Goal: Task Accomplishment & Management: Manage account settings

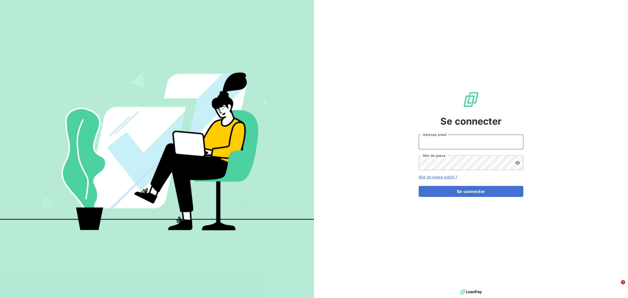
type input "[EMAIL_ADDRESS][DOMAIN_NAME]"
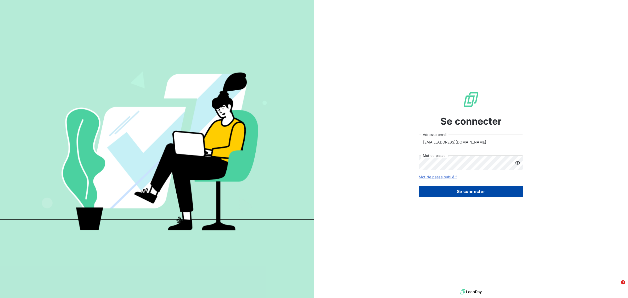
click at [468, 189] on button "Se connecter" at bounding box center [471, 191] width 105 height 11
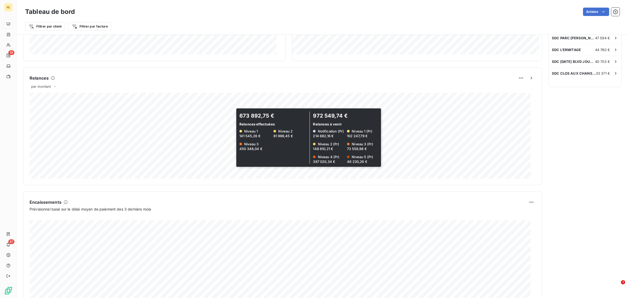
scroll to position [212, 0]
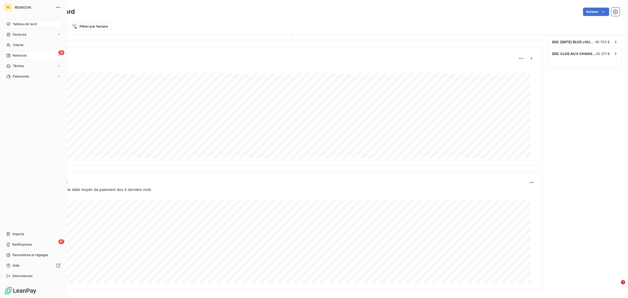
click at [14, 54] on span "Relances" at bounding box center [20, 55] width 14 height 5
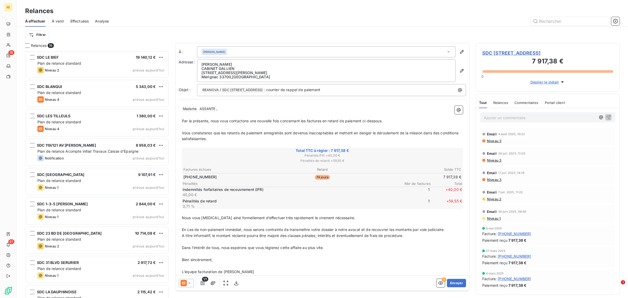
scroll to position [310, 0]
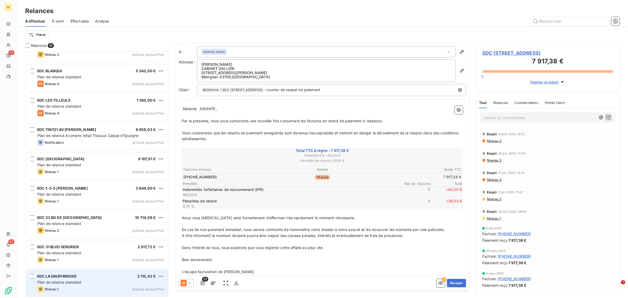
click at [101, 286] on div "Niveau 1 prévue aujourd’hui" at bounding box center [100, 289] width 127 height 6
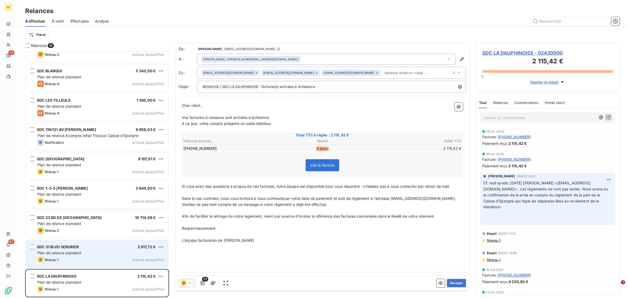
click at [90, 257] on div "Niveau 1 prévue aujourd’hui" at bounding box center [100, 260] width 127 height 6
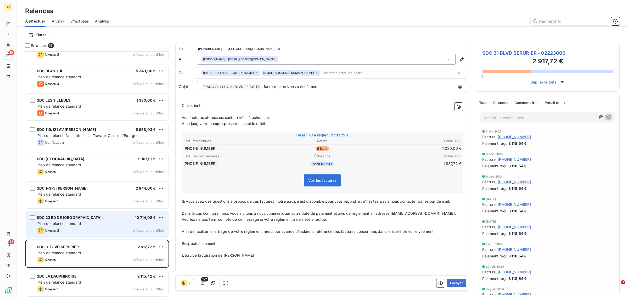
click at [103, 223] on div "Plan de relance standard" at bounding box center [100, 223] width 127 height 5
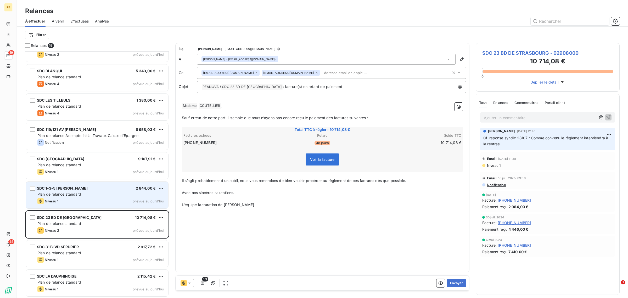
click at [113, 197] on div "SDC 1-3-5 [PERSON_NAME] 2 844,00 € Plan de relance standard Niveau 1 prévue [DA…" at bounding box center [97, 195] width 142 height 27
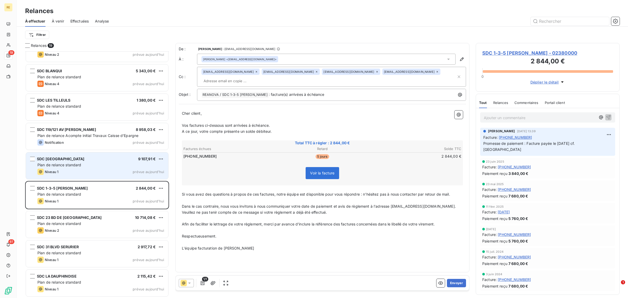
click at [84, 158] on span "SDC [GEOGRAPHIC_DATA]" at bounding box center [60, 159] width 47 height 4
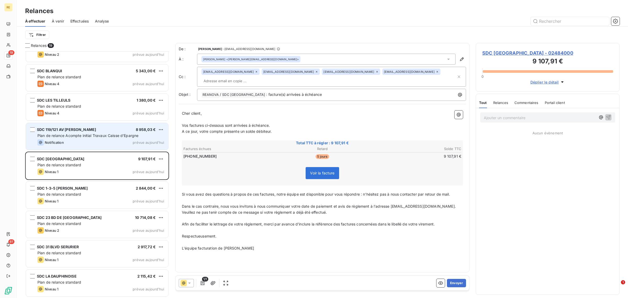
click at [96, 133] on span "Plan de relance Acompte initial Travaux Caisse d'Epargne" at bounding box center [87, 135] width 101 height 4
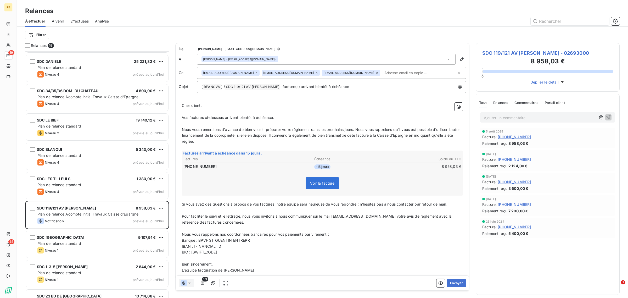
scroll to position [310, 0]
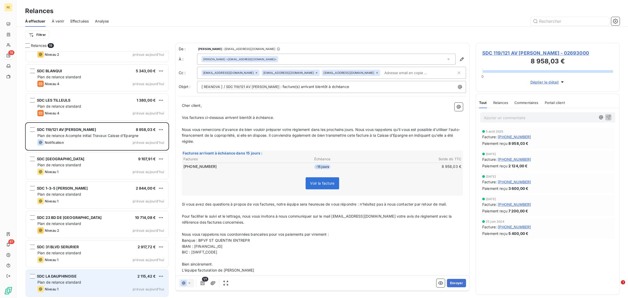
click at [82, 276] on div "SDC LA DAUPHINOISE 2 115,42 €" at bounding box center [100, 276] width 127 height 5
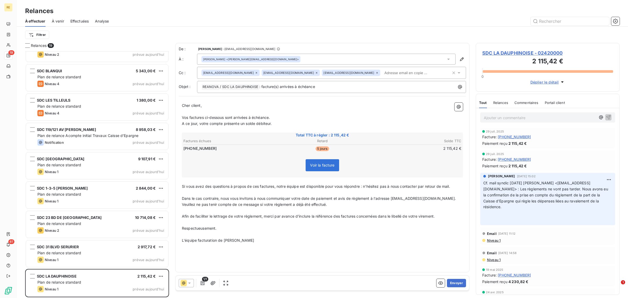
click at [382, 73] on input "text" at bounding box center [412, 73] width 60 height 8
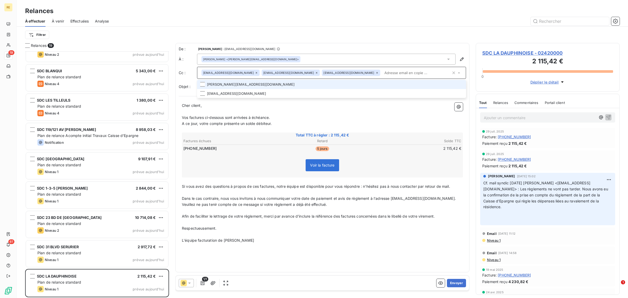
drag, startPoint x: 312, startPoint y: 82, endPoint x: 304, endPoint y: 88, distance: 10.2
click at [312, 82] on li "[PERSON_NAME][EMAIL_ADDRESS][DOMAIN_NAME]" at bounding box center [331, 84] width 269 height 9
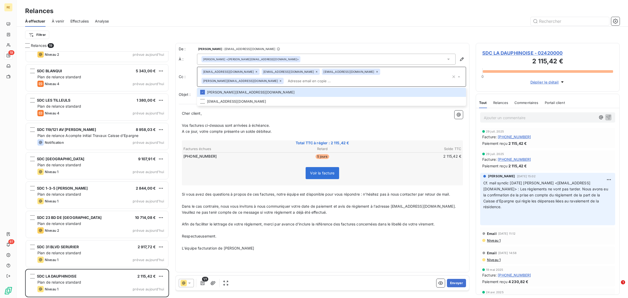
click at [291, 129] on p "A ce jour, votre compte présente un solde débiteur." at bounding box center [322, 132] width 281 height 6
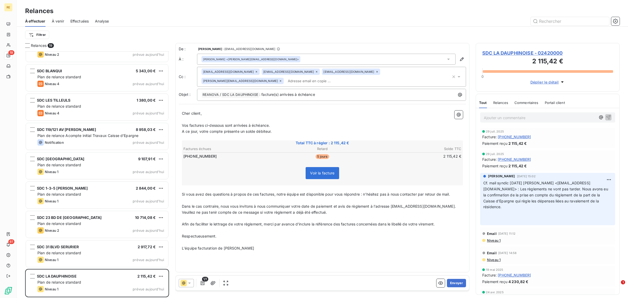
click at [315, 73] on icon at bounding box center [316, 71] width 3 height 3
click at [312, 129] on p "A ce jour, votre compte présente un solde débiteur." at bounding box center [322, 132] width 281 height 6
click at [458, 282] on button "Envoyer" at bounding box center [456, 283] width 19 height 8
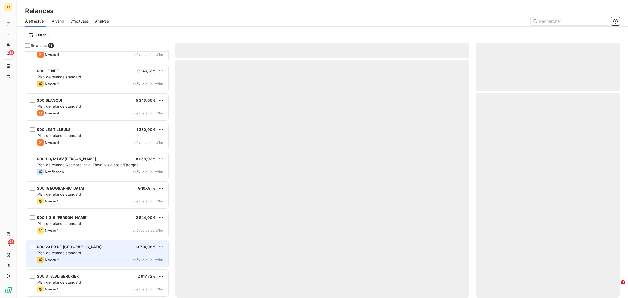
scroll to position [281, 0]
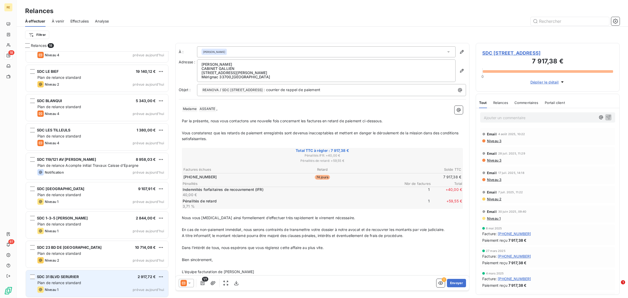
click at [74, 286] on div "SDC 31 BLVD SERURIER 2 917,72 € Plan de relance standard Niveau 1 prévue [DATE]" at bounding box center [97, 283] width 142 height 27
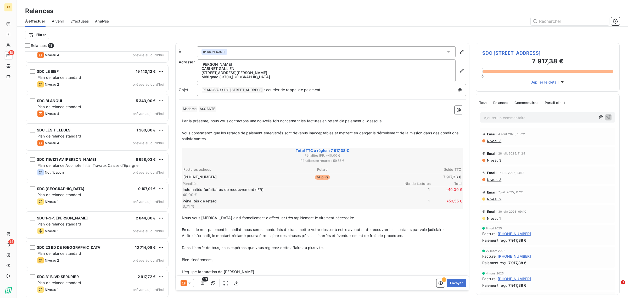
scroll to position [281, 0]
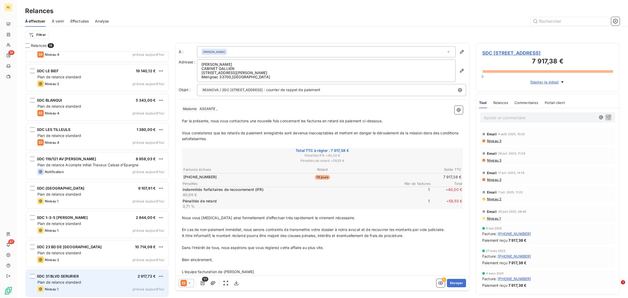
click at [92, 282] on div "Plan de relance standard" at bounding box center [100, 282] width 127 height 5
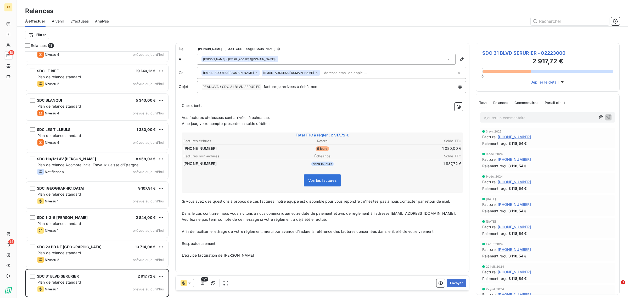
click at [322, 73] on input "text" at bounding box center [352, 73] width 60 height 8
click at [455, 280] on button "Envoyer" at bounding box center [456, 283] width 19 height 8
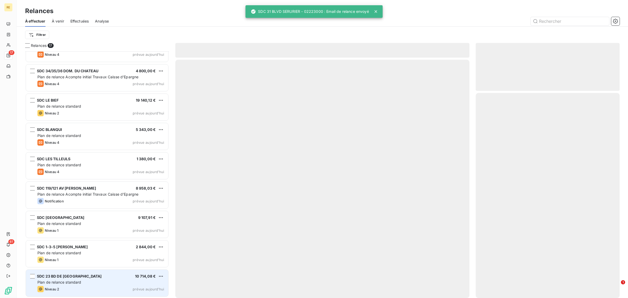
scroll to position [252, 0]
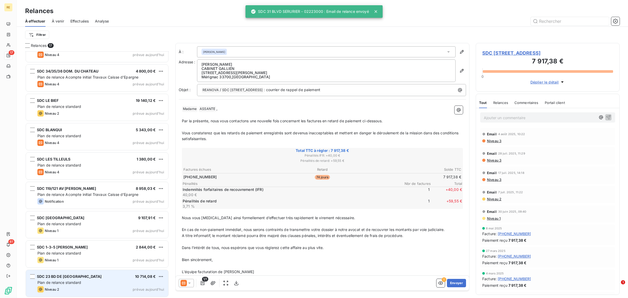
click at [99, 278] on div "SDC 23 BD DE STRASBOURG 10 714,08 €" at bounding box center [100, 276] width 127 height 5
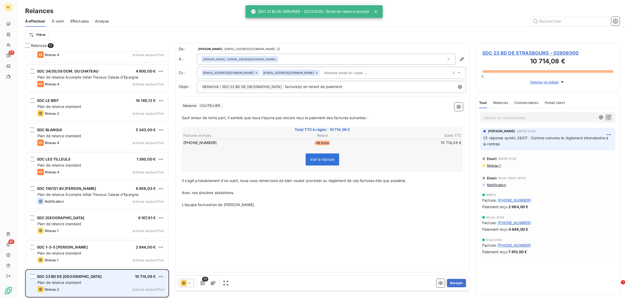
click at [89, 287] on div "Niveau 2 prévue aujourd’hui" at bounding box center [100, 289] width 127 height 6
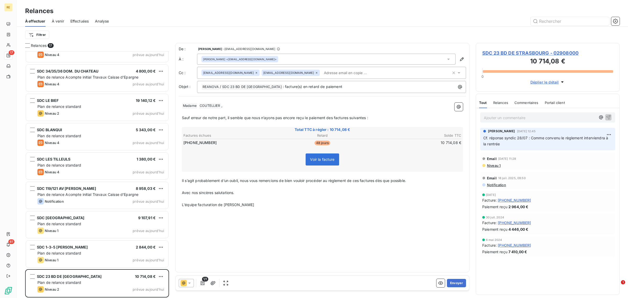
click at [322, 69] on input "text" at bounding box center [352, 73] width 60 height 8
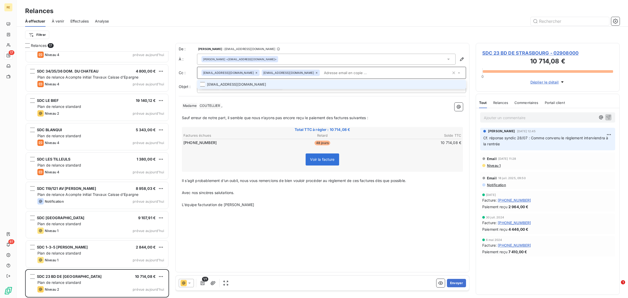
click at [287, 80] on li "[EMAIL_ADDRESS][DOMAIN_NAME]" at bounding box center [331, 84] width 269 height 9
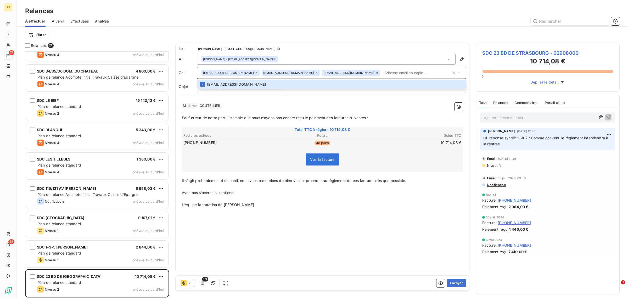
click at [272, 113] on p "﻿" at bounding box center [322, 112] width 281 height 6
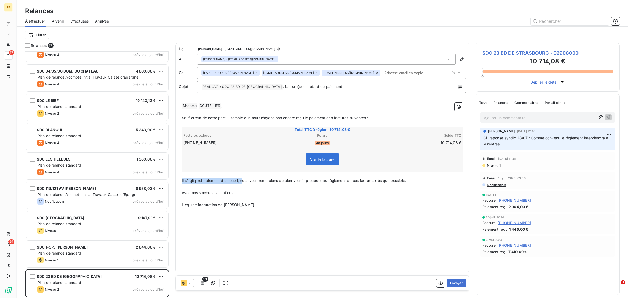
drag, startPoint x: 242, startPoint y: 179, endPoint x: 172, endPoint y: 179, distance: 70.2
click at [172, 179] on div "Relances 17 SDC LE MONT CLOS 12 000,00 € Plan de relance standard Niveau 2 prév…" at bounding box center [322, 170] width 611 height 255
drag, startPoint x: 398, startPoint y: 211, endPoint x: 376, endPoint y: 223, distance: 24.9
click at [397, 213] on div "De : [PERSON_NAME] - [EMAIL_ADDRESS][DOMAIN_NAME] À : [PERSON_NAME] <[EMAIL_ADD…" at bounding box center [322, 157] width 294 height 229
click at [458, 284] on button "Envoyer" at bounding box center [456, 283] width 19 height 8
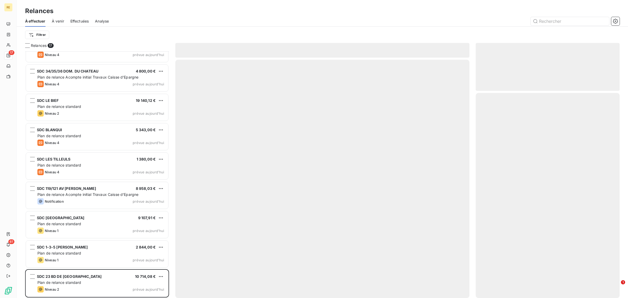
scroll to position [222, 0]
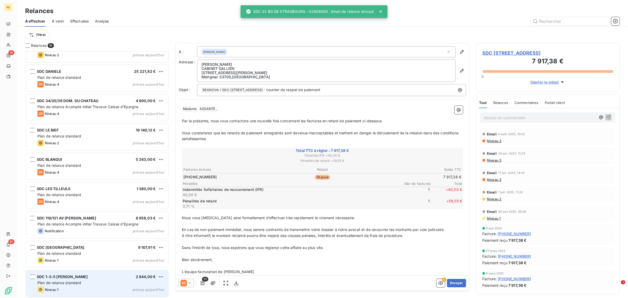
click at [87, 284] on div "Plan de relance standard" at bounding box center [100, 282] width 127 height 5
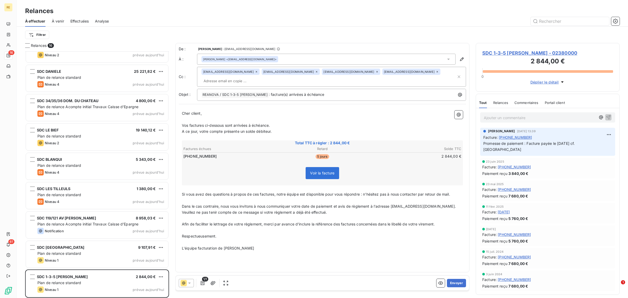
click at [376, 73] on icon at bounding box center [377, 71] width 3 height 3
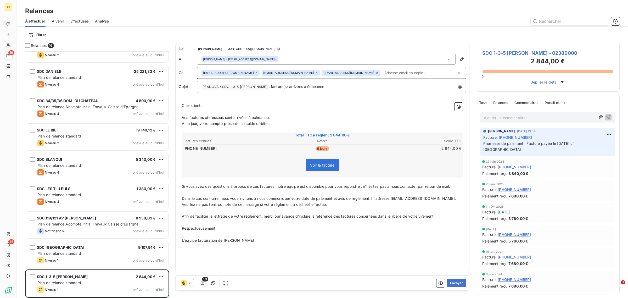
click at [376, 72] on icon at bounding box center [377, 72] width 3 height 3
click at [302, 109] on p "﻿" at bounding box center [322, 112] width 281 height 6
click at [323, 74] on input "text" at bounding box center [352, 73] width 60 height 8
click at [323, 72] on input "text" at bounding box center [389, 73] width 135 height 8
click at [455, 285] on button "Envoyer" at bounding box center [456, 283] width 19 height 8
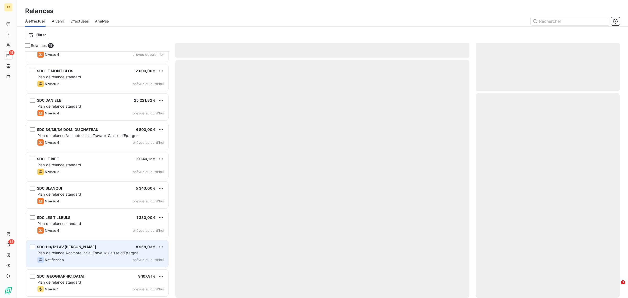
scroll to position [193, 0]
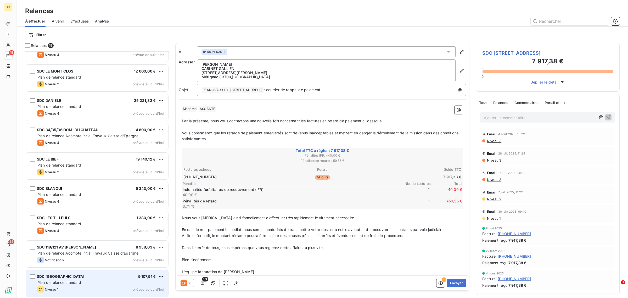
click at [90, 281] on div "Plan de relance standard" at bounding box center [100, 282] width 127 height 5
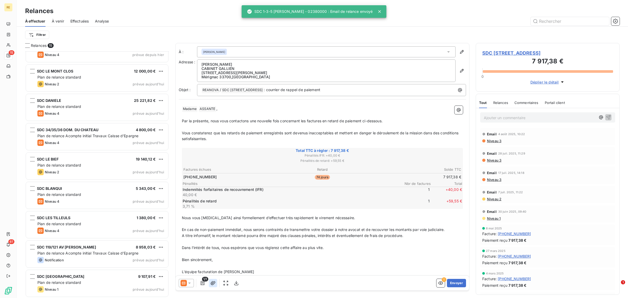
drag, startPoint x: 203, startPoint y: 229, endPoint x: 210, endPoint y: 281, distance: 52.5
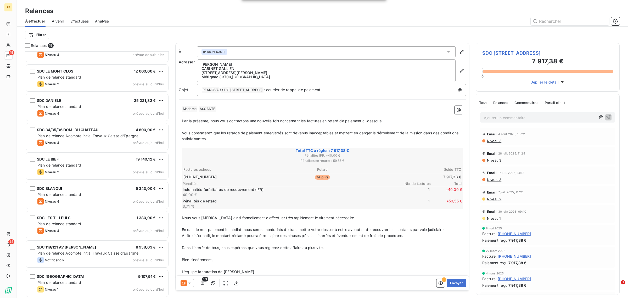
drag, startPoint x: 210, startPoint y: 281, endPoint x: 188, endPoint y: 282, distance: 22.5
click at [188, 282] on icon at bounding box center [189, 282] width 5 height 5
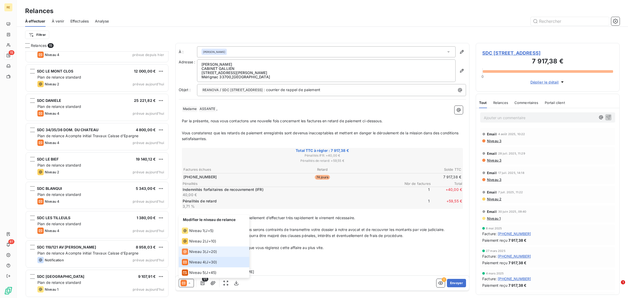
click at [204, 253] on span "Niveau 3" at bounding box center [197, 251] width 16 height 5
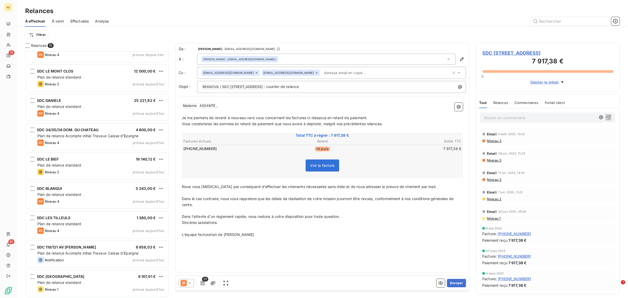
click at [322, 69] on input "text" at bounding box center [352, 73] width 60 height 8
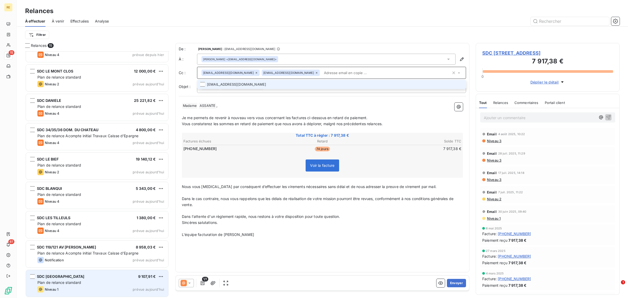
click at [91, 287] on div "Niveau 1 prévue aujourd’hui" at bounding box center [100, 289] width 127 height 6
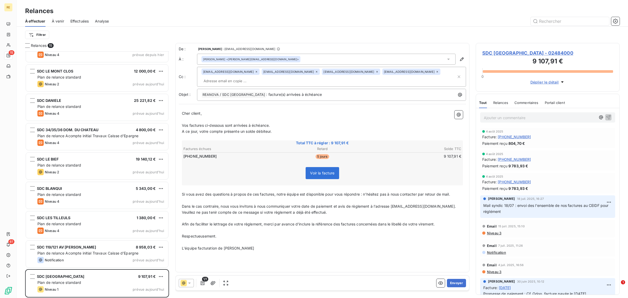
scroll to position [193, 0]
click at [376, 73] on icon at bounding box center [377, 71] width 3 height 3
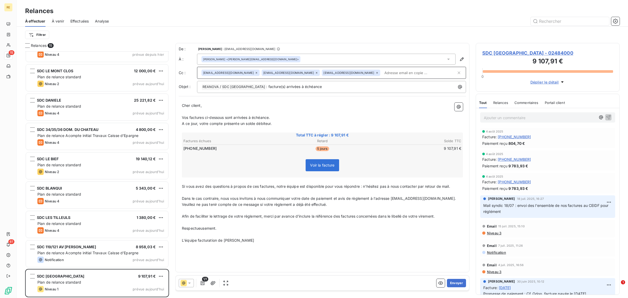
click at [316, 73] on icon at bounding box center [317, 73] width 2 height 2
click at [297, 116] on p "Vos factures ci-dessous sont arrivées à échéance." at bounding box center [322, 118] width 281 height 6
click at [459, 282] on button "Envoyer" at bounding box center [456, 283] width 19 height 8
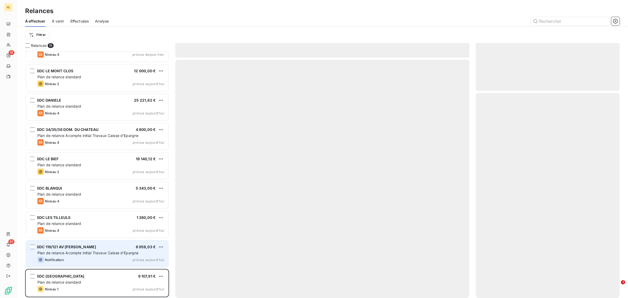
scroll to position [164, 0]
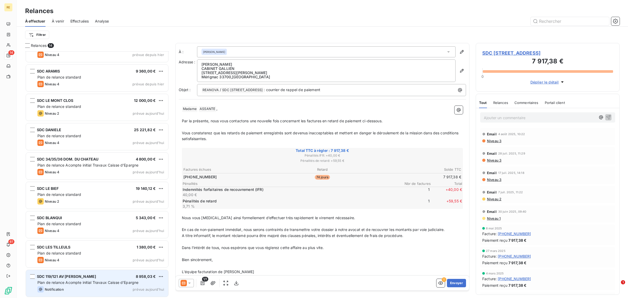
click at [86, 285] on span "Plan de relance Acompte initial Travaux Caisse d'Epargne" at bounding box center [87, 282] width 101 height 4
click at [108, 285] on span "Plan de relance Acompte initial Travaux Caisse d'Epargne" at bounding box center [87, 282] width 101 height 4
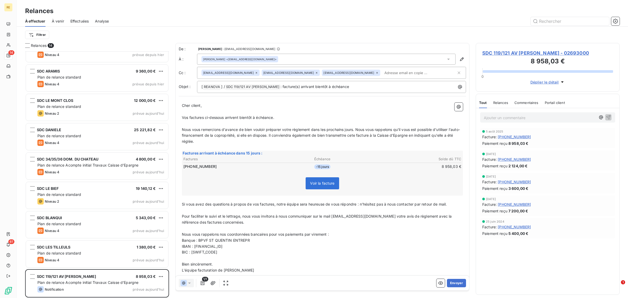
click at [382, 70] on input "text" at bounding box center [412, 73] width 60 height 8
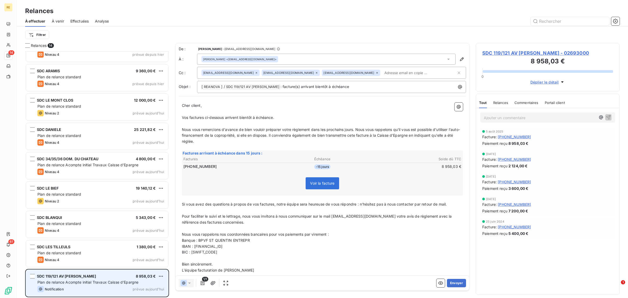
click at [109, 282] on span "Plan de relance Acompte initial Travaux Caisse d'Epargne" at bounding box center [87, 282] width 101 height 4
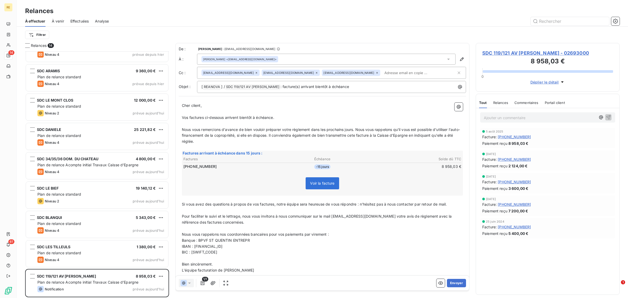
click at [277, 129] on span "Nous vous remercions d'avance de bien vouloir préparer votre règlement dans les…" at bounding box center [321, 135] width 278 height 16
click at [337, 112] on p "﻿" at bounding box center [322, 112] width 281 height 6
click at [315, 72] on icon at bounding box center [316, 72] width 3 height 3
click at [303, 126] on p "﻿" at bounding box center [322, 124] width 281 height 6
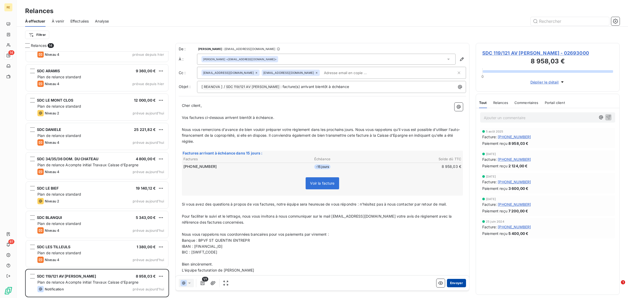
click at [459, 284] on button "Envoyer" at bounding box center [456, 283] width 19 height 8
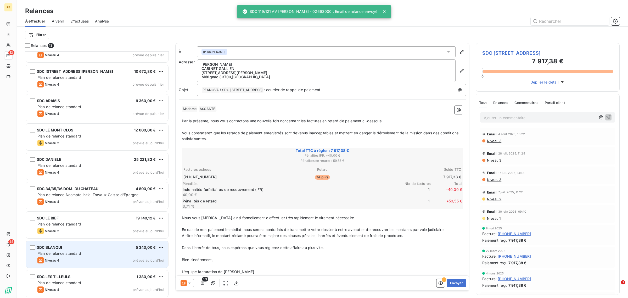
scroll to position [135, 0]
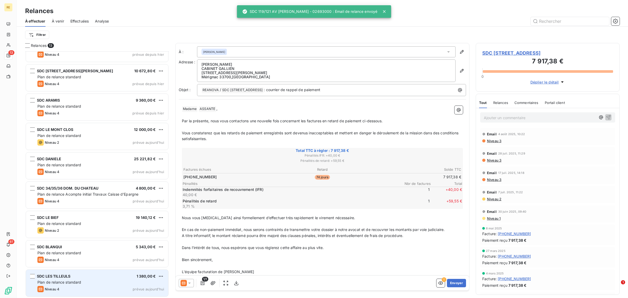
click at [97, 282] on div "Plan de relance standard" at bounding box center [100, 282] width 127 height 5
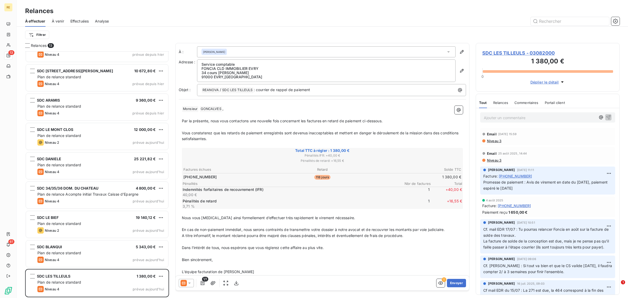
click at [188, 285] on icon at bounding box center [189, 282] width 5 height 5
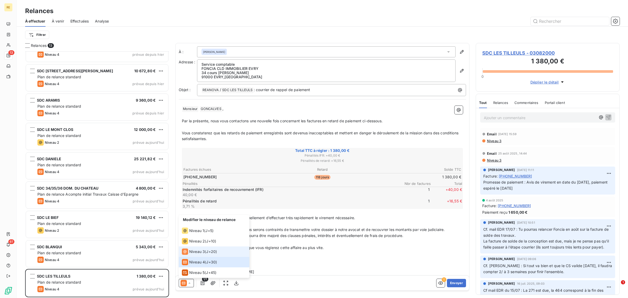
click at [215, 250] on span "J+20 )" at bounding box center [211, 251] width 11 height 5
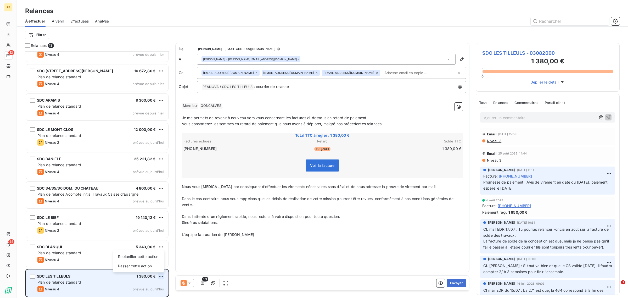
click at [163, 276] on html "RE 13 61 Relances À effectuer À venir Effectuées Analyse Filtrer Relances 13 SD…" at bounding box center [314, 149] width 628 height 298
click at [149, 257] on div "Replanifier cette action" at bounding box center [138, 256] width 47 height 8
select select "8"
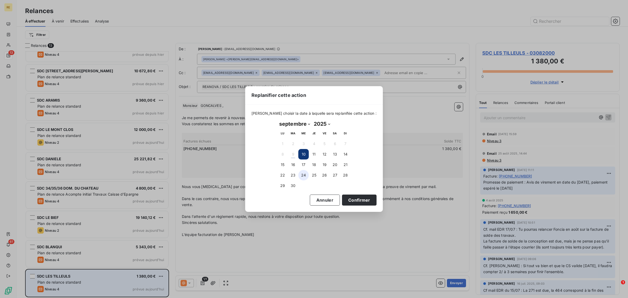
click at [303, 173] on button "24" at bounding box center [303, 175] width 10 height 10
drag, startPoint x: 345, startPoint y: 198, endPoint x: 216, endPoint y: 240, distance: 135.5
click at [345, 198] on button "Confirmer" at bounding box center [359, 199] width 35 height 11
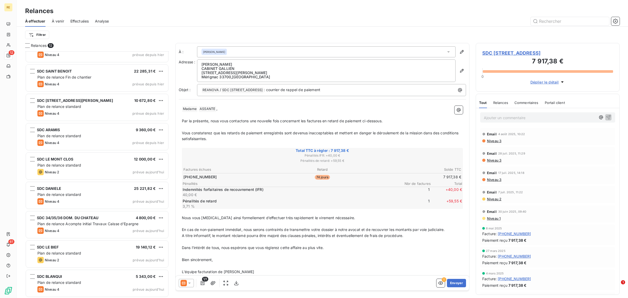
scroll to position [105, 0]
click at [98, 285] on div "SDC BLANQUI 5 343,00 € Plan de relance standard Niveau 4 prévue [DATE]" at bounding box center [97, 283] width 142 height 27
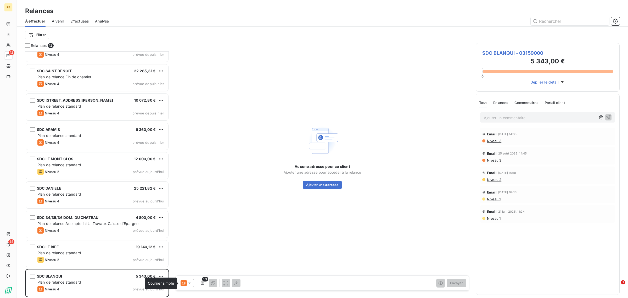
click at [184, 285] on icon at bounding box center [184, 283] width 6 height 6
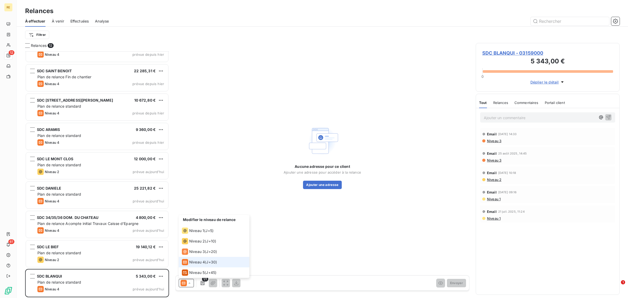
click at [184, 284] on icon at bounding box center [184, 283] width 6 height 6
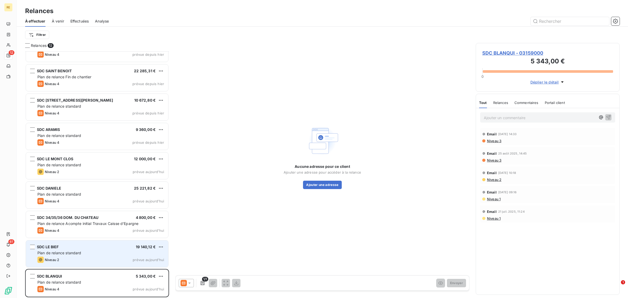
click at [80, 259] on div "Niveau 2 prévue aujourd’hui" at bounding box center [100, 260] width 127 height 6
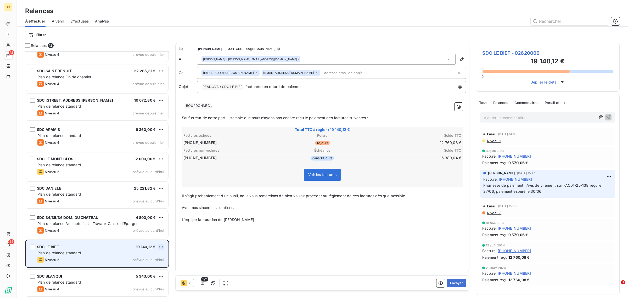
click at [161, 244] on html "RE 12 61 Relances À effectuer À venir Effectuées Analyse Filtrer Relances 12 SD…" at bounding box center [314, 149] width 628 height 298
click at [152, 254] on div "Replanifier cette action" at bounding box center [138, 257] width 47 height 8
select select "8"
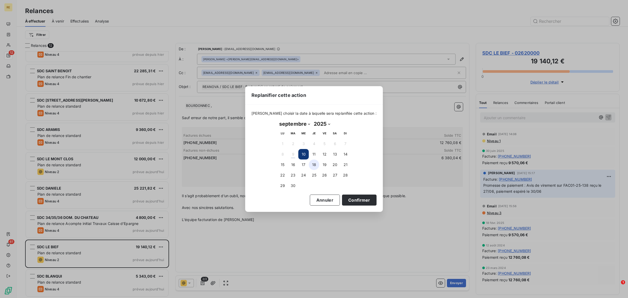
drag, startPoint x: 307, startPoint y: 164, endPoint x: 314, endPoint y: 169, distance: 9.2
click at [306, 164] on button "17" at bounding box center [303, 164] width 10 height 10
click at [352, 204] on button "Confirmer" at bounding box center [359, 199] width 35 height 11
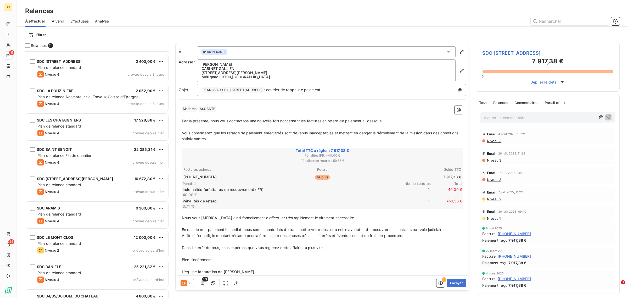
scroll to position [76, 0]
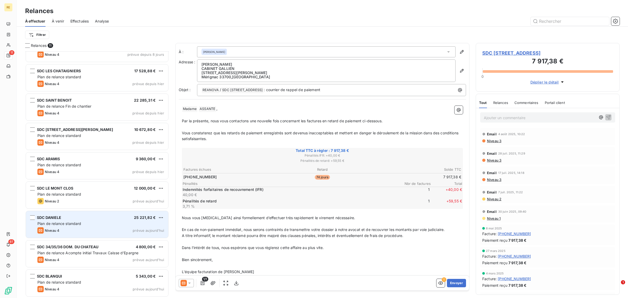
click at [105, 226] on div "SDC [PERSON_NAME] 25 221,82 € Plan de relance standard Niveau 4 prévue [DATE]" at bounding box center [97, 224] width 142 height 27
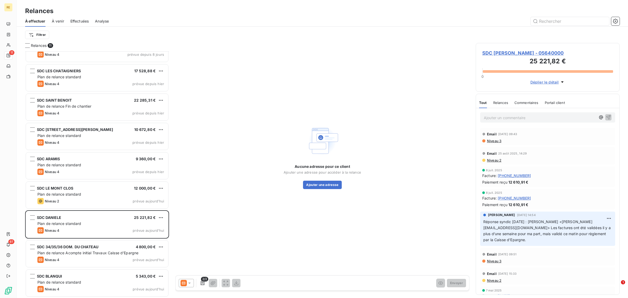
click at [189, 282] on icon at bounding box center [189, 282] width 5 height 5
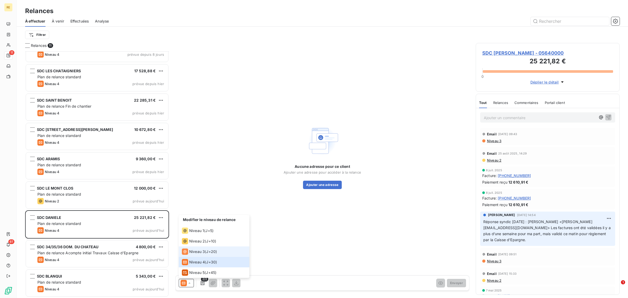
click at [217, 249] on span "J+20 )" at bounding box center [211, 251] width 11 height 5
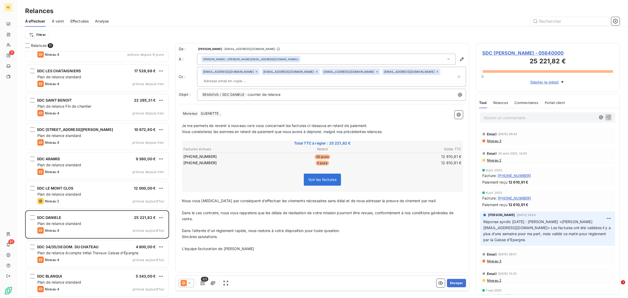
click at [376, 72] on icon at bounding box center [377, 71] width 3 height 3
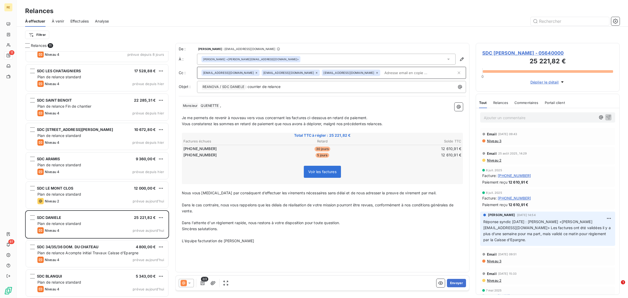
click at [315, 72] on icon at bounding box center [316, 72] width 3 height 3
drag, startPoint x: 265, startPoint y: 113, endPoint x: 267, endPoint y: 118, distance: 5.7
click at [265, 112] on p "﻿" at bounding box center [322, 112] width 281 height 6
click at [322, 71] on input "text" at bounding box center [352, 73] width 60 height 8
click at [455, 283] on button "Envoyer" at bounding box center [456, 283] width 19 height 8
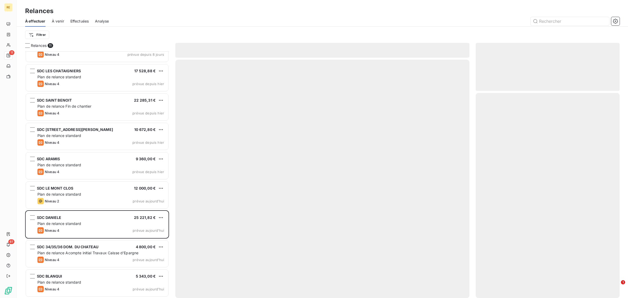
scroll to position [46, 0]
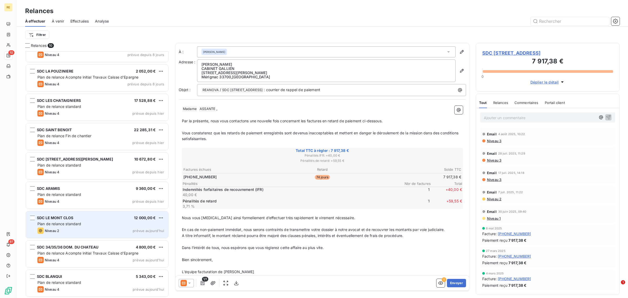
click at [97, 232] on div "Niveau 2 prévue aujourd’hui" at bounding box center [100, 230] width 127 height 6
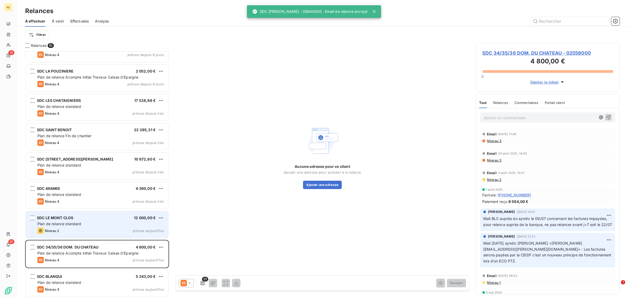
click at [107, 232] on div "Niveau 2 prévue aujourd’hui" at bounding box center [100, 230] width 127 height 6
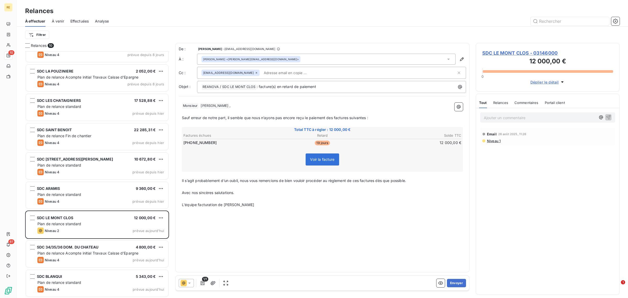
click at [262, 72] on input "text" at bounding box center [292, 73] width 60 height 8
click at [262, 72] on input "text" at bounding box center [359, 73] width 195 height 8
click at [262, 72] on input "text" at bounding box center [292, 73] width 60 height 8
click at [485, 51] on span "SDC LE MONT CLOS - 03146000" at bounding box center [547, 52] width 131 height 7
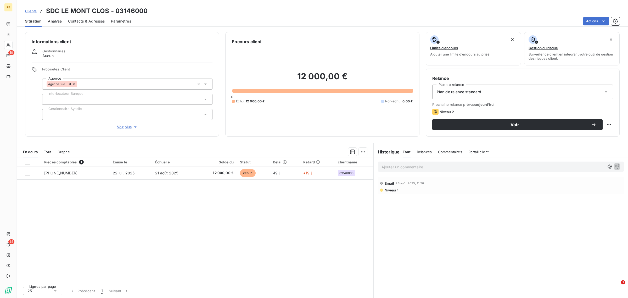
click at [127, 126] on span "Voir plus" at bounding box center [127, 126] width 21 height 5
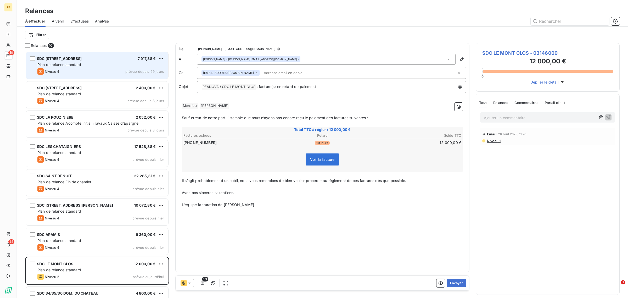
scroll to position [242, 139]
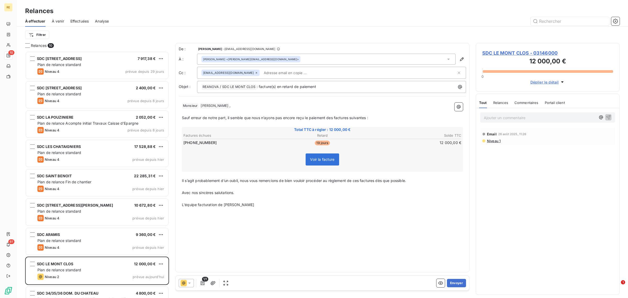
click at [262, 72] on input "text" at bounding box center [292, 73] width 60 height 8
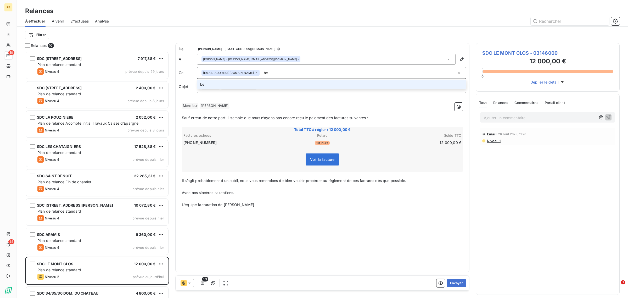
type input "b"
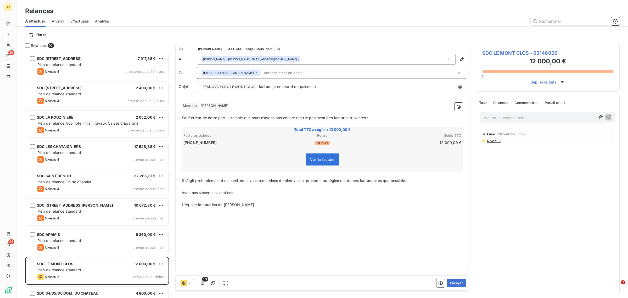
drag, startPoint x: 250, startPoint y: 114, endPoint x: 267, endPoint y: 122, distance: 19.0
click at [251, 114] on p "﻿" at bounding box center [322, 112] width 281 height 6
drag, startPoint x: 242, startPoint y: 181, endPoint x: 190, endPoint y: 169, distance: 52.9
click at [179, 181] on div "﻿ Monsieur ﻿ [PERSON_NAME] ﻿ , ﻿ Sauf erreur de notre part, il semble que nous …" at bounding box center [322, 154] width 287 height 111
click at [344, 244] on div "De : [PERSON_NAME] - [EMAIL_ADDRESS][DOMAIN_NAME] À : [PERSON_NAME] <[PERSON_NA…" at bounding box center [322, 157] width 294 height 229
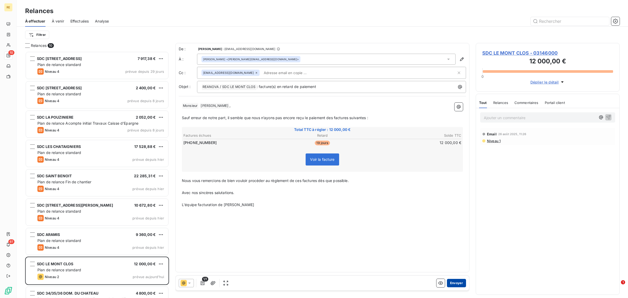
click at [457, 282] on button "Envoyer" at bounding box center [456, 283] width 19 height 8
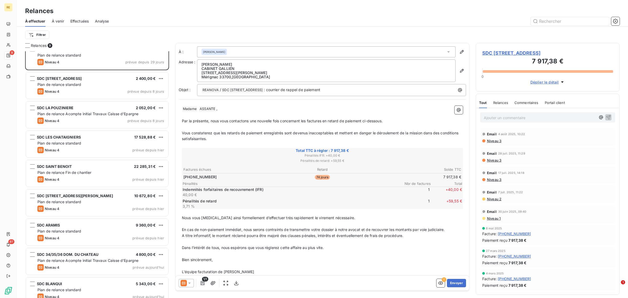
scroll to position [17, 0]
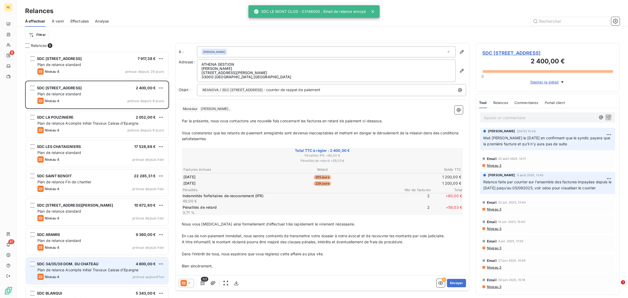
click at [118, 269] on span "Plan de relance Acompte initial Travaux Caisse d'Epargne" at bounding box center [87, 269] width 101 height 4
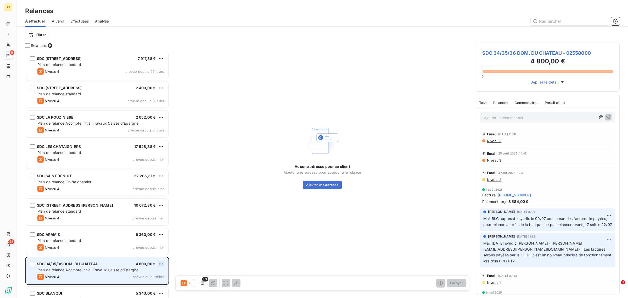
click at [162, 265] on html "RE 9 61 Relances À effectuer À venir Effectuées Analyse Filtrer Relances 9 SDC …" at bounding box center [314, 149] width 628 height 298
click at [135, 275] on div "Replanifier cette action" at bounding box center [138, 274] width 47 height 8
select select "8"
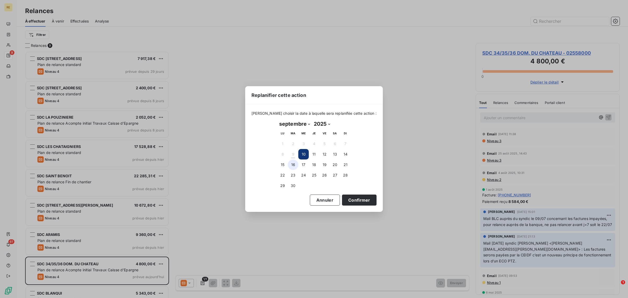
click at [290, 164] on button "16" at bounding box center [293, 164] width 10 height 10
click at [353, 203] on button "Confirmer" at bounding box center [359, 199] width 35 height 11
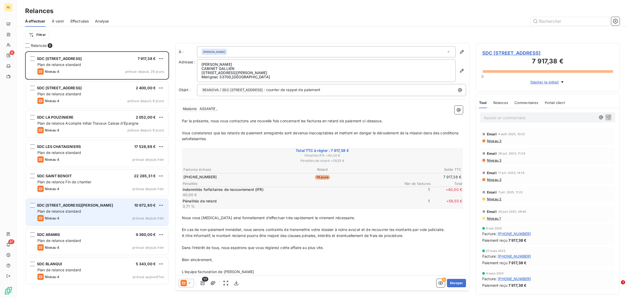
click at [83, 207] on span "SDC [STREET_ADDRESS][PERSON_NAME]" at bounding box center [75, 205] width 76 height 4
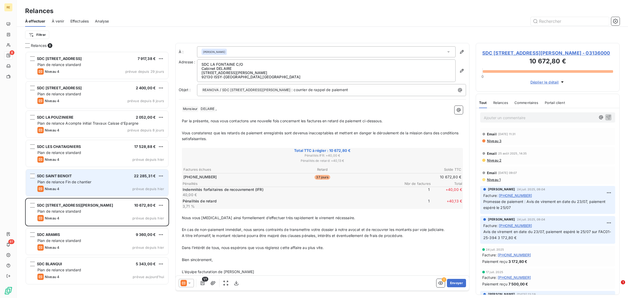
click at [77, 176] on div "SDC SAINT BENOIT 22 285,31 €" at bounding box center [100, 176] width 127 height 5
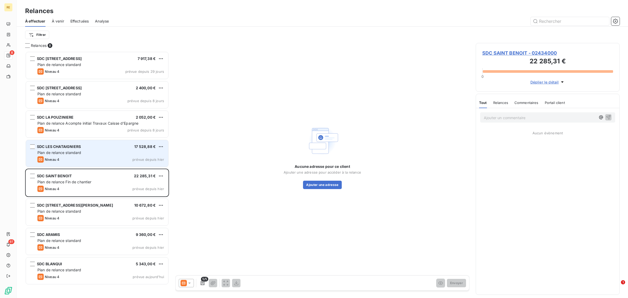
click at [96, 152] on div "Plan de relance standard" at bounding box center [100, 152] width 127 height 5
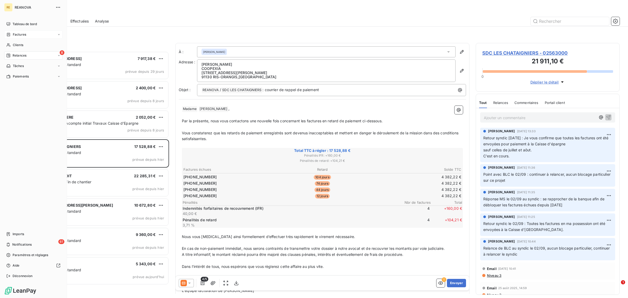
click at [25, 33] on span "Factures" at bounding box center [19, 34] width 13 height 5
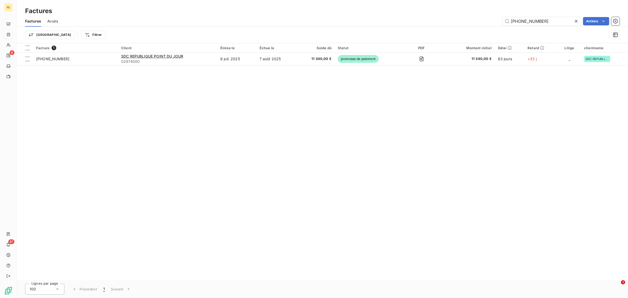
drag, startPoint x: 528, startPoint y: 20, endPoint x: 484, endPoint y: 25, distance: 44.3
click at [484, 25] on div "[PHONE_NUMBER] Actions" at bounding box center [341, 21] width 555 height 8
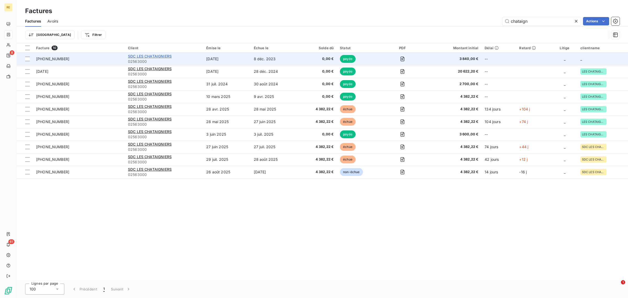
type input "chataign"
click at [139, 57] on span "SDC LES CHATAIGNIERS" at bounding box center [150, 56] width 44 height 4
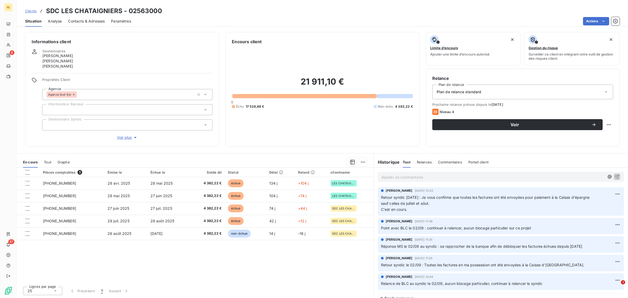
click at [47, 163] on span "Tout" at bounding box center [47, 162] width 7 height 4
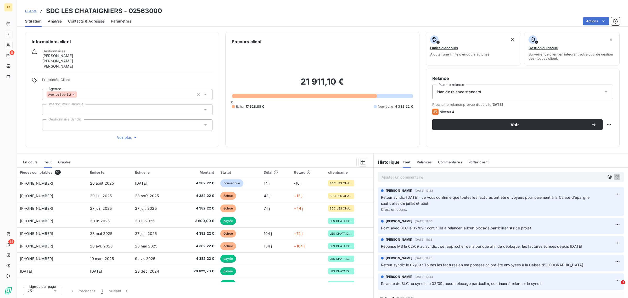
click at [31, 161] on span "En cours" at bounding box center [30, 162] width 15 height 4
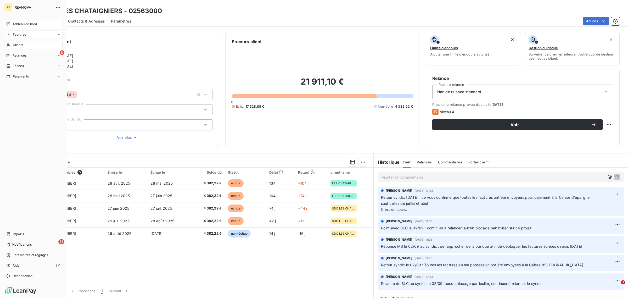
click at [27, 21] on div "Tableau de bord" at bounding box center [33, 24] width 58 height 8
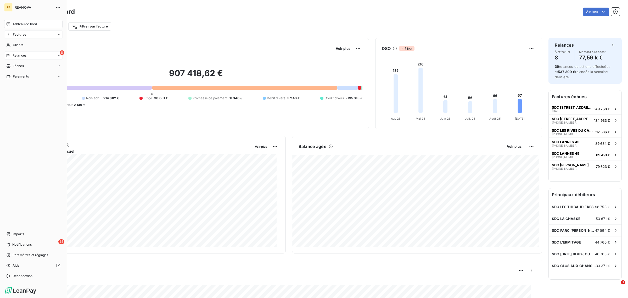
click at [27, 56] on div "8 Relances" at bounding box center [33, 55] width 58 height 8
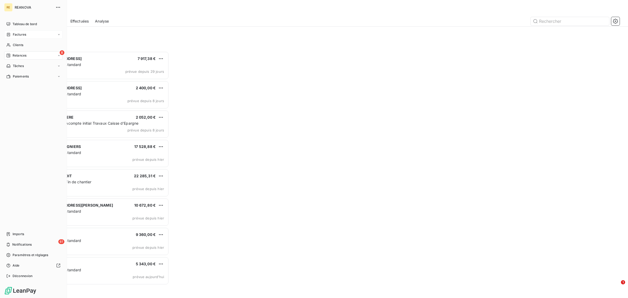
scroll to position [242, 139]
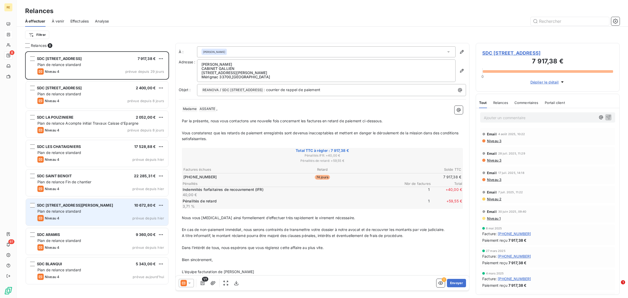
click at [75, 203] on span "SDC [STREET_ADDRESS][PERSON_NAME]" at bounding box center [75, 205] width 76 height 4
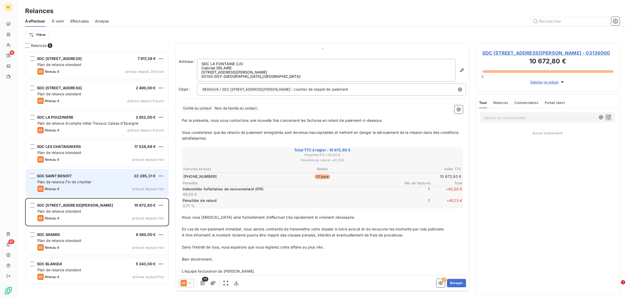
click at [98, 175] on div "SDC SAINT BENOIT 22 285,31 €" at bounding box center [100, 176] width 127 height 5
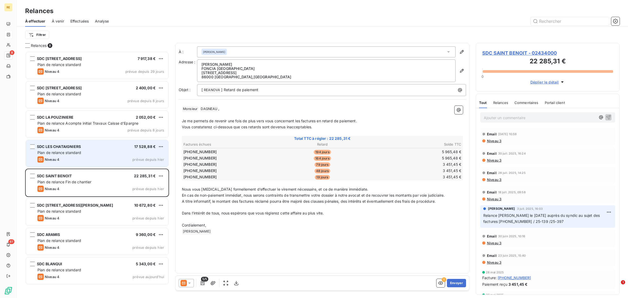
click at [77, 149] on div "SDC LES CHATAIGNIERS 17 528,88 € Plan de relance standard Niveau 4 prévue depui…" at bounding box center [97, 153] width 142 height 27
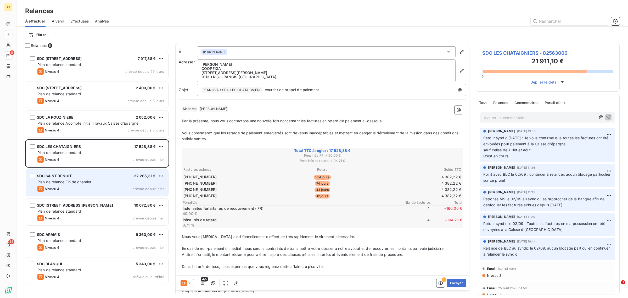
click at [73, 183] on span "Plan de relance Fin de chantier" at bounding box center [64, 182] width 54 height 4
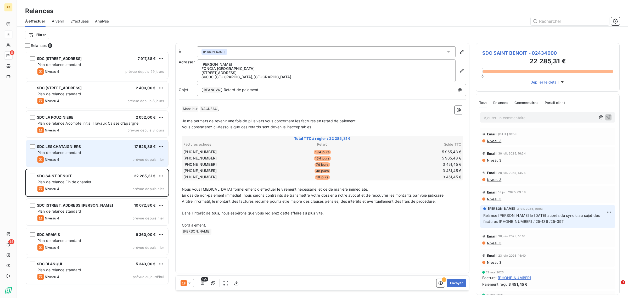
click at [82, 159] on div "Niveau 4 prévue depuis [DATE]" at bounding box center [100, 159] width 127 height 6
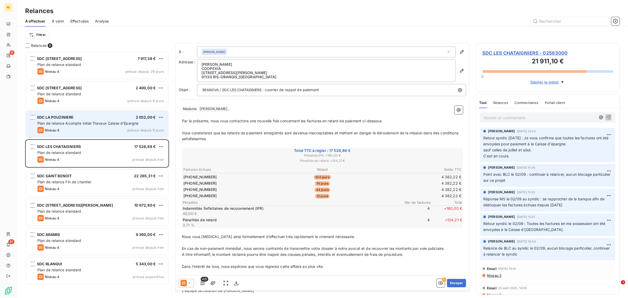
click at [81, 119] on div "SDC LA POUZINIERE 2 052,00 €" at bounding box center [100, 117] width 127 height 5
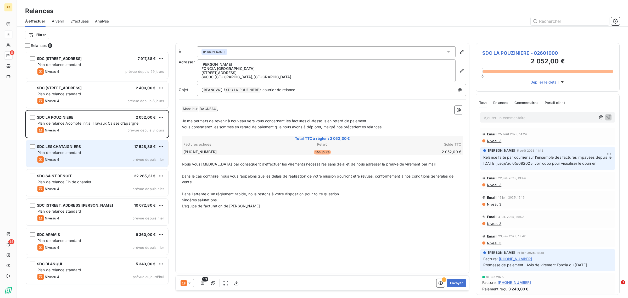
click at [82, 155] on div "SDC LES CHATAIGNIERS 17 528,88 € Plan de relance standard Niveau 4 prévue depui…" at bounding box center [97, 153] width 142 height 27
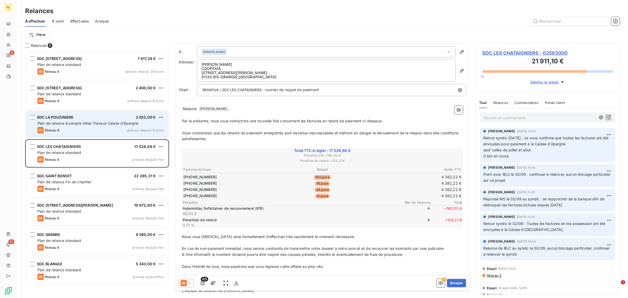
click at [95, 120] on div "SDC LA POUZINIERE 2 052,00 € Plan de relance Acompte initial Travaux Caisse d'E…" at bounding box center [97, 124] width 142 height 27
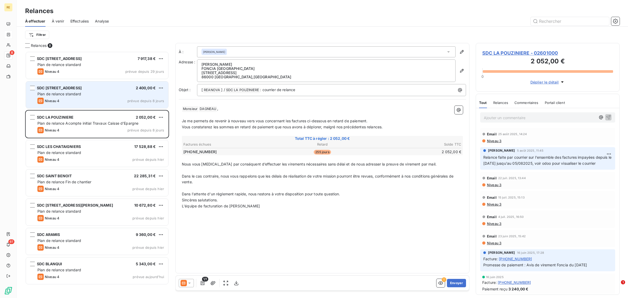
click at [96, 103] on div "Niveau 4 prévue depuis 8 jours" at bounding box center [100, 101] width 127 height 6
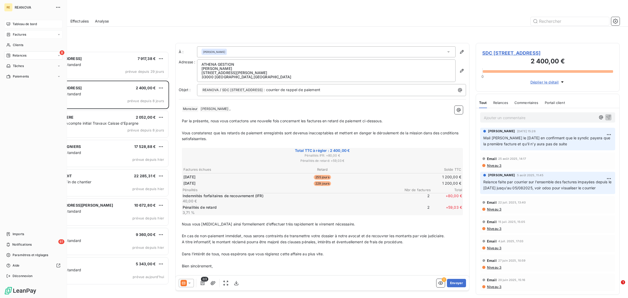
click at [32, 20] on div "Tableau de bord" at bounding box center [33, 24] width 58 height 8
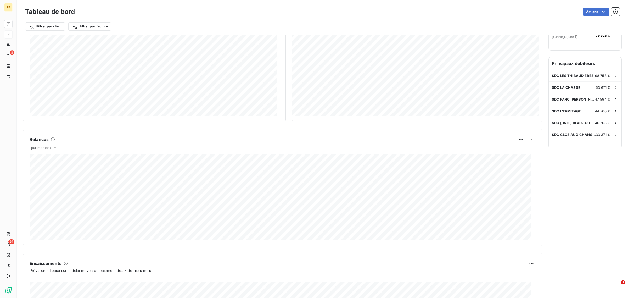
scroll to position [212, 0]
